Goal: Transaction & Acquisition: Purchase product/service

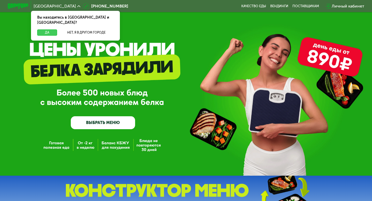
click at [48, 29] on button "Да" at bounding box center [47, 32] width 20 height 6
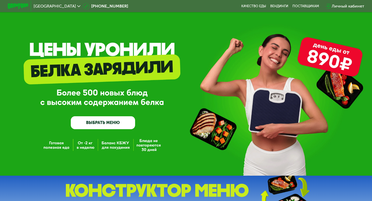
click at [109, 128] on link "ВЫБРАТЬ МЕНЮ" at bounding box center [103, 122] width 64 height 13
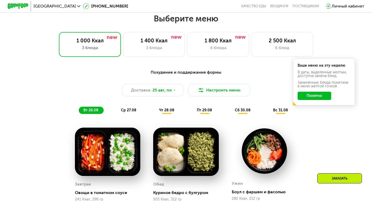
scroll to position [220, 0]
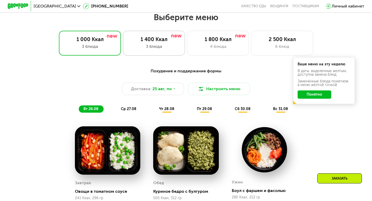
click at [187, 54] on div "1 400 Ккал 3 блюда" at bounding box center [218, 43] width 62 height 25
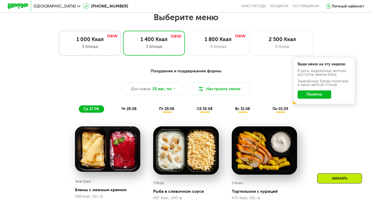
click at [91, 38] on div "1 000 Ккал" at bounding box center [89, 39] width 51 height 6
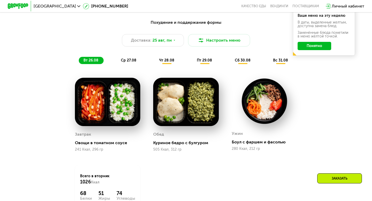
scroll to position [273, 0]
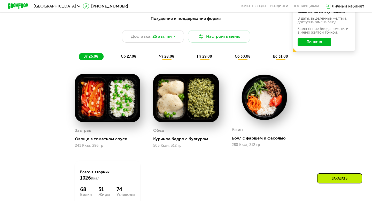
click at [133, 57] on span "ср 27.08" at bounding box center [128, 56] width 15 height 4
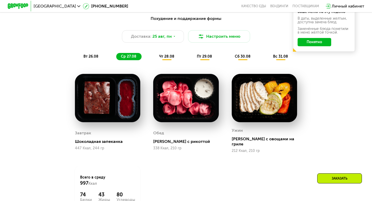
click at [170, 58] on span "чт 28.08" at bounding box center [166, 56] width 15 height 4
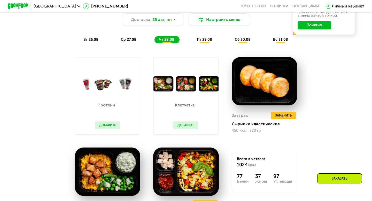
scroll to position [281, 0]
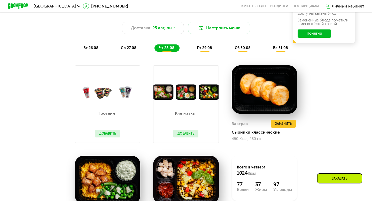
click at [210, 46] on span "пт 29.08" at bounding box center [204, 48] width 15 height 4
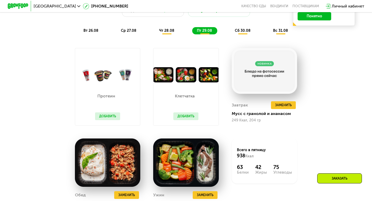
scroll to position [294, 0]
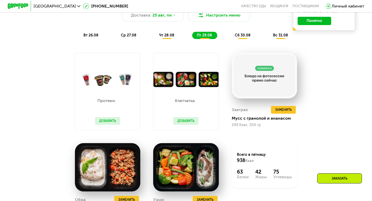
click at [242, 41] on div "Похудение и поддержание формы Доставка: [DATE] Настроить меню вт 26.08 ср 27.08…" at bounding box center [186, 16] width 312 height 51
click at [268, 32] on div "сб 30.08" at bounding box center [280, 35] width 25 height 7
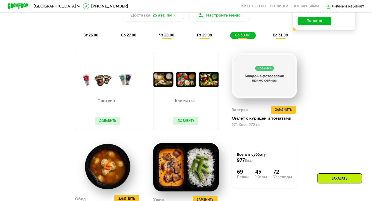
click at [284, 39] on div "вс 31.08" at bounding box center [280, 35] width 25 height 7
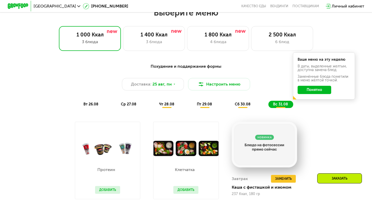
scroll to position [218, 0]
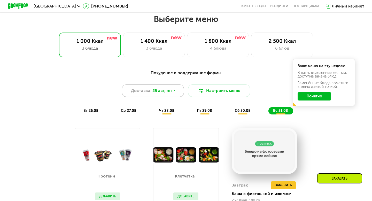
click at [174, 88] on div "Доставка: [DATE]" at bounding box center [153, 90] width 62 height 12
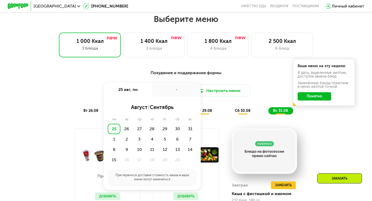
click at [174, 88] on div "-" at bounding box center [176, 89] width 49 height 14
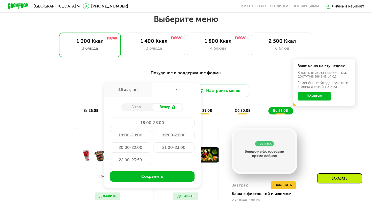
click at [156, 76] on div "Похудение и поддержание формы" at bounding box center [186, 73] width 306 height 6
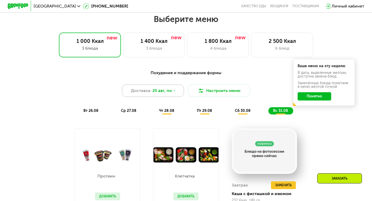
click at [161, 92] on span "25 авг, пн" at bounding box center [161, 91] width 19 height 6
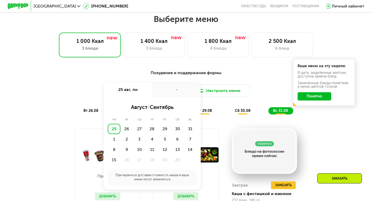
click at [161, 92] on div "-" at bounding box center [176, 89] width 49 height 14
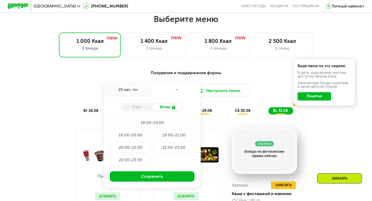
click at [202, 63] on div "Похудение и поддержание формы Доставка: [DATE] авг, пн - Утро Вечер 18:00-23:00…" at bounding box center [186, 194] width 372 height 264
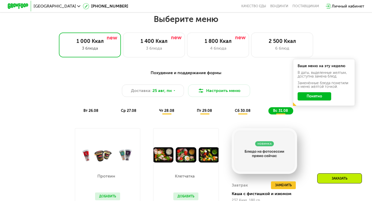
click at [344, 180] on div "Заказать" at bounding box center [339, 178] width 45 height 10
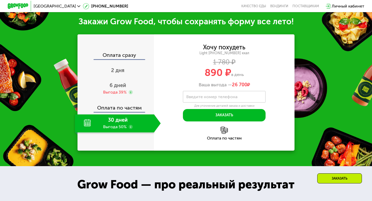
scroll to position [545, 0]
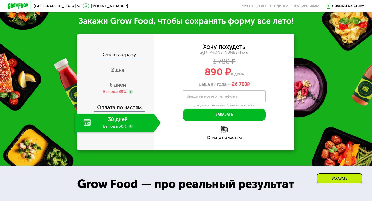
click at [130, 126] on use at bounding box center [131, 126] width 4 height 4
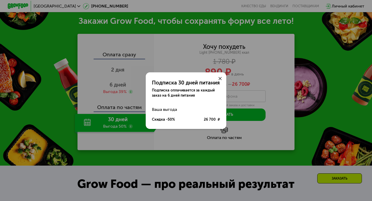
click at [220, 79] on use at bounding box center [219, 78] width 3 height 3
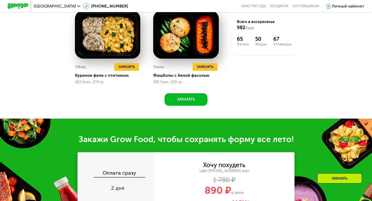
scroll to position [405, 0]
